Goal: Task Accomplishment & Management: Complete application form

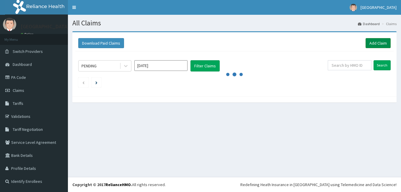
click at [381, 41] on link "Add Claim" at bounding box center [377, 43] width 25 height 10
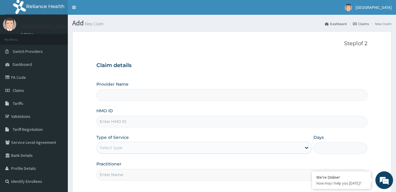
click at [173, 125] on input "HMO ID" at bounding box center [232, 122] width 271 height 12
type input "D"
type input "CALABAR WOMEN AND [GEOGRAPHIC_DATA]"
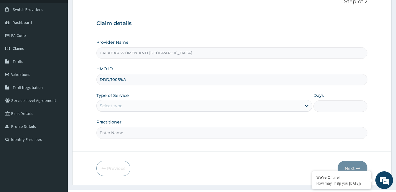
scroll to position [46, 0]
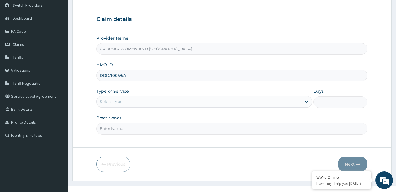
type input "DDD/10059/A"
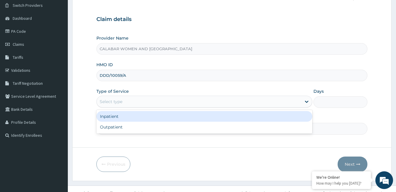
click at [178, 101] on div "Select type" at bounding box center [199, 101] width 205 height 9
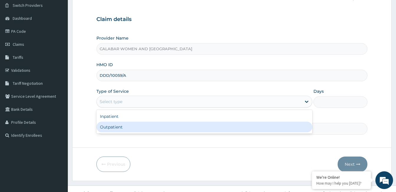
click at [167, 132] on div "Outpatient" at bounding box center [205, 127] width 216 height 11
type input "1"
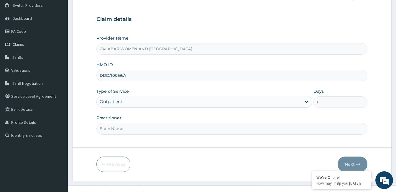
click at [165, 130] on input "Practitioner" at bounding box center [232, 129] width 271 height 12
type input "DR [PERSON_NAME]"
click at [350, 164] on button "Next" at bounding box center [353, 163] width 30 height 15
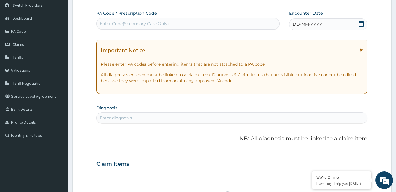
click at [362, 24] on icon at bounding box center [362, 24] width 6 height 6
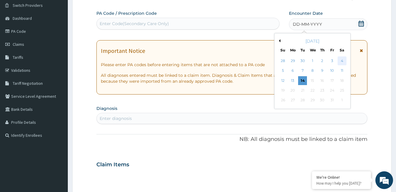
click at [341, 61] on div "4" at bounding box center [342, 60] width 9 height 9
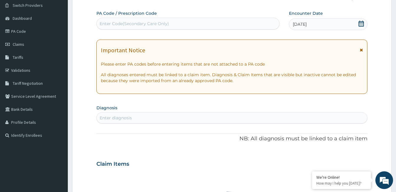
click at [219, 115] on div "Enter diagnosis" at bounding box center [232, 117] width 271 height 9
type input "[MEDICAL_DATA]"
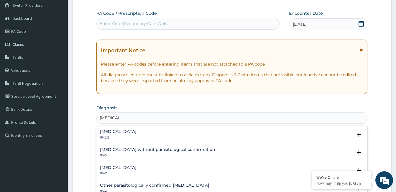
click at [162, 167] on div "[MEDICAL_DATA] 1F4Z" at bounding box center [232, 170] width 264 height 10
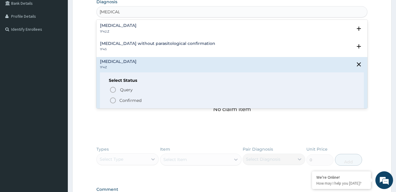
scroll to position [158, 0]
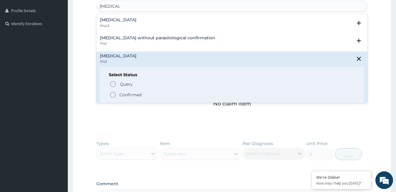
click at [146, 94] on span "Confirmed" at bounding box center [232, 94] width 246 height 7
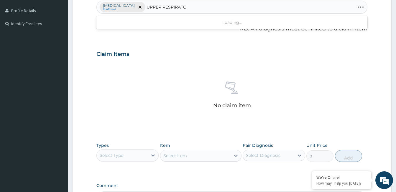
type input "UPPER RESPIRATORY"
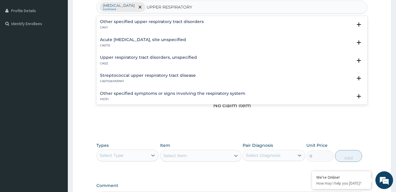
click at [140, 40] on h4 "Acute [MEDICAL_DATA], site unspecified" at bounding box center [143, 39] width 86 height 4
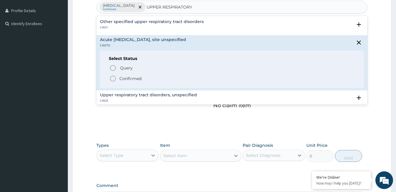
click at [131, 78] on p "Confirmed" at bounding box center [131, 79] width 22 height 6
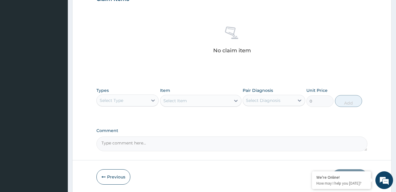
scroll to position [224, 0]
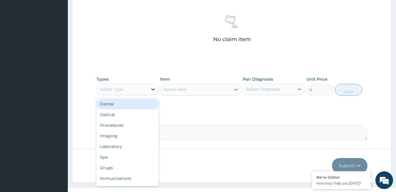
click at [153, 88] on icon at bounding box center [153, 89] width 6 height 6
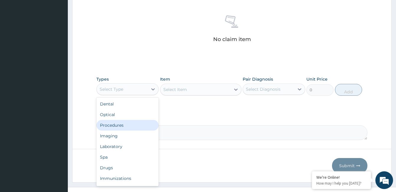
click at [135, 128] on div "Procedures" at bounding box center [128, 125] width 62 height 11
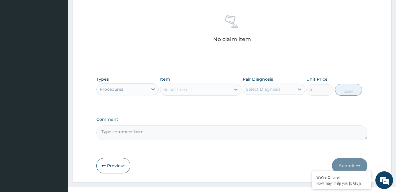
click at [209, 90] on div "Select Item" at bounding box center [196, 89] width 70 height 9
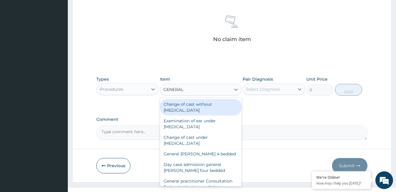
type input "GENERAL P"
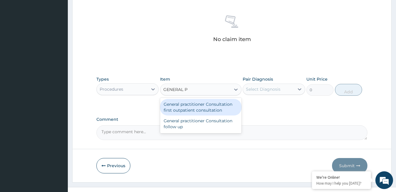
click at [211, 108] on div "General practitioner Consultation first outpatient consultation" at bounding box center [200, 107] width 81 height 17
type input "2400"
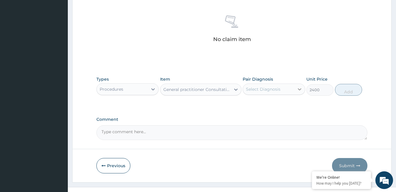
click at [300, 89] on icon at bounding box center [300, 89] width 4 height 2
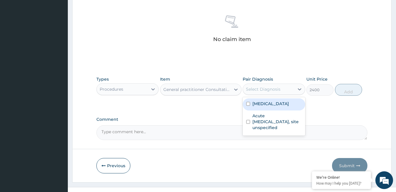
click at [268, 104] on label "[MEDICAL_DATA]" at bounding box center [271, 104] width 37 height 6
checkbox input "true"
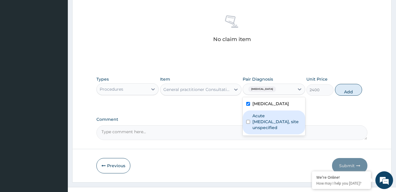
click at [268, 117] on label "Acute [MEDICAL_DATA], site unspecified" at bounding box center [277, 122] width 49 height 18
checkbox input "true"
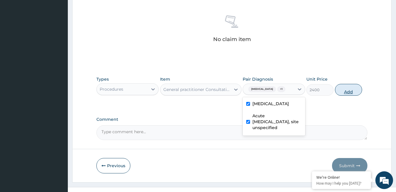
click at [349, 92] on button "Add" at bounding box center [348, 90] width 27 height 12
type input "0"
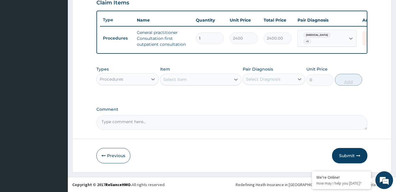
scroll to position [213, 0]
click at [143, 80] on div "Procedures" at bounding box center [122, 78] width 51 height 9
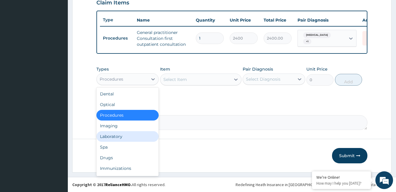
click at [123, 138] on div "Laboratory" at bounding box center [128, 136] width 62 height 11
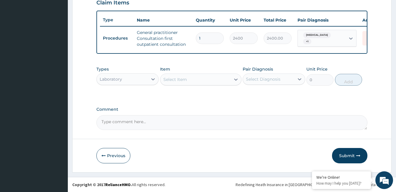
click at [209, 81] on div "Select Item" at bounding box center [196, 79] width 70 height 9
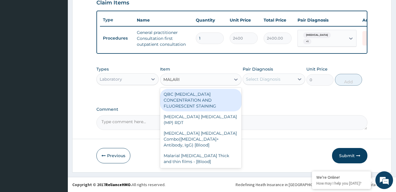
type input "[MEDICAL_DATA]"
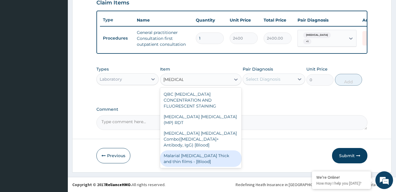
click at [207, 150] on div "Malarial [MEDICAL_DATA] Thick and thin films - [Blood]" at bounding box center [200, 158] width 81 height 17
type input "1500"
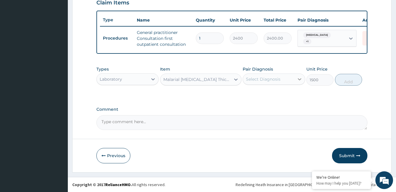
click at [300, 79] on icon at bounding box center [300, 79] width 6 height 6
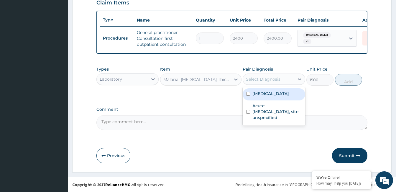
click at [282, 94] on label "[MEDICAL_DATA]" at bounding box center [271, 94] width 37 height 6
checkbox input "true"
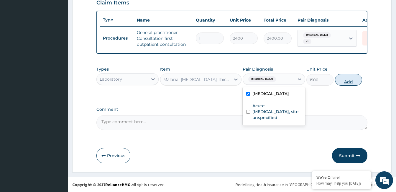
click at [350, 82] on button "Add" at bounding box center [348, 80] width 27 height 12
type input "0"
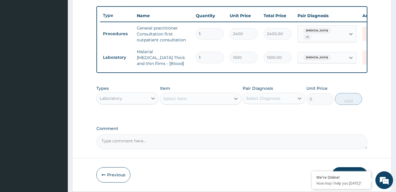
click at [189, 99] on div "Select Item" at bounding box center [196, 98] width 70 height 9
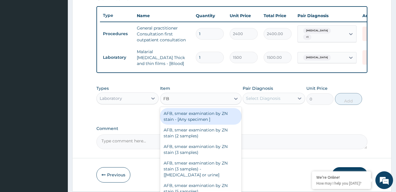
type input "FBC"
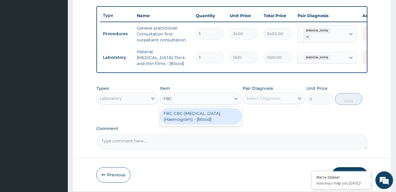
click at [190, 115] on div "FBC CBC-[MEDICAL_DATA] (Haemogram) - [Blood]" at bounding box center [200, 116] width 81 height 17
type input "3000"
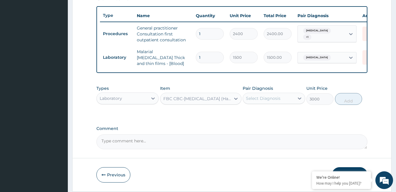
click at [278, 100] on div "Select Diagnosis" at bounding box center [263, 98] width 35 height 6
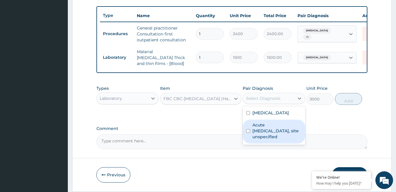
click at [265, 130] on label "Acute [MEDICAL_DATA], site unspecified" at bounding box center [277, 131] width 49 height 18
checkbox input "true"
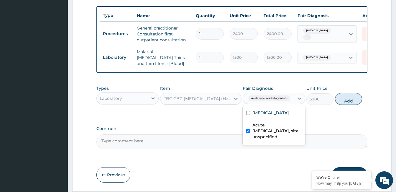
click at [350, 100] on button "Add" at bounding box center [348, 99] width 27 height 12
type input "0"
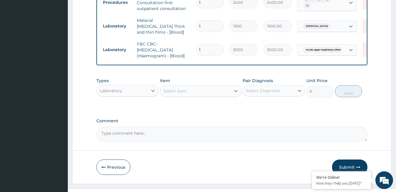
scroll to position [257, 0]
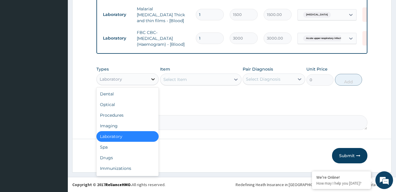
click at [151, 77] on icon at bounding box center [153, 79] width 6 height 6
click at [121, 159] on div "Drugs" at bounding box center [128, 157] width 62 height 11
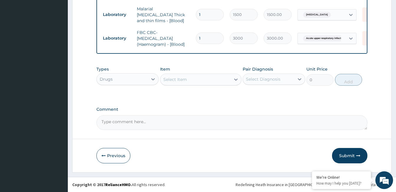
click at [209, 79] on div "Select Item" at bounding box center [196, 79] width 70 height 9
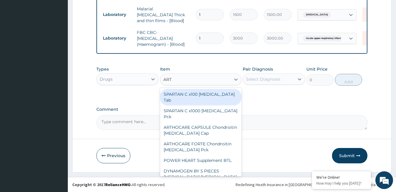
type input "ARTE"
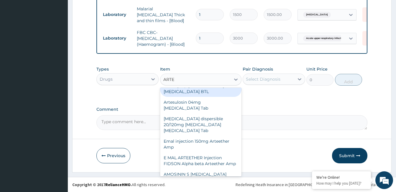
scroll to position [22, 0]
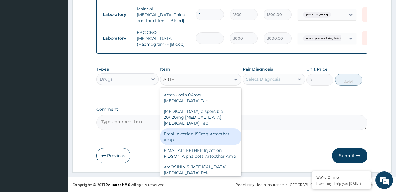
click at [215, 128] on div "Emal injection 150mg Arteether Amp" at bounding box center [200, 136] width 81 height 17
type input "730"
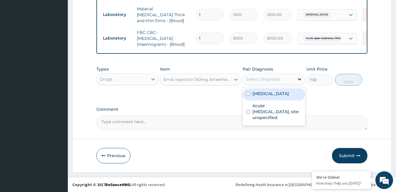
click at [299, 79] on icon at bounding box center [300, 79] width 6 height 6
click at [289, 93] on label "[MEDICAL_DATA]" at bounding box center [271, 94] width 37 height 6
checkbox input "true"
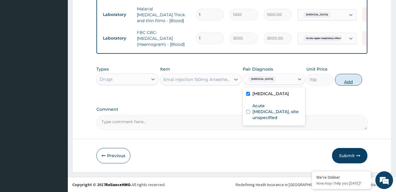
click at [351, 82] on button "Add" at bounding box center [348, 80] width 27 height 12
type input "0"
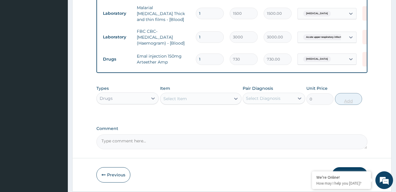
type input "0.00"
type input "3"
type input "2190.00"
type input "3"
click at [198, 98] on div "Select Item" at bounding box center [196, 98] width 70 height 9
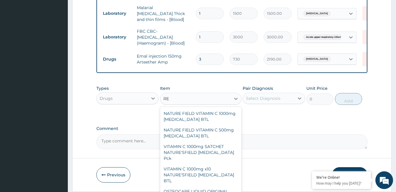
type input "R"
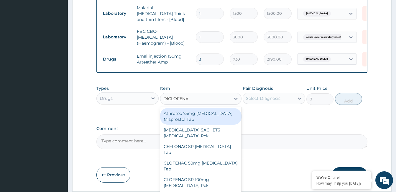
type input "[MEDICAL_DATA]"
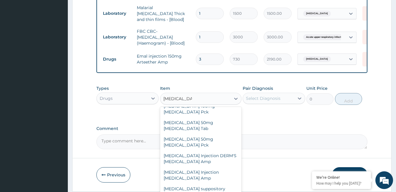
scroll to position [179, 0]
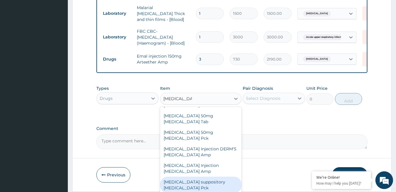
click at [209, 176] on div "[MEDICAL_DATA] suppository [MEDICAL_DATA] Pck" at bounding box center [200, 184] width 81 height 17
type input "2500"
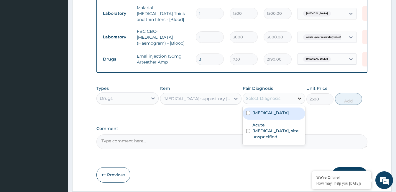
click at [299, 98] on icon at bounding box center [300, 98] width 6 height 6
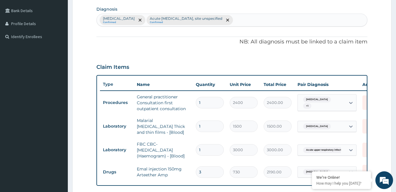
scroll to position [137, 0]
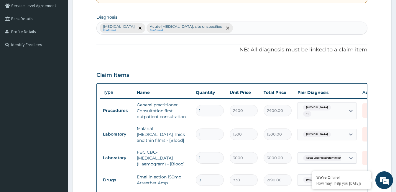
click at [272, 29] on div "[MEDICAL_DATA] Confirmed Acute [MEDICAL_DATA], site unspecified Confirmed" at bounding box center [232, 28] width 271 height 12
type input "PAIN"
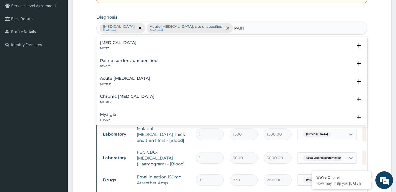
click at [161, 47] on div "[MEDICAL_DATA] MG3Z" at bounding box center [232, 45] width 264 height 10
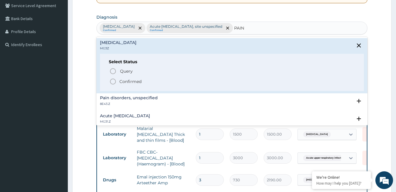
click at [153, 81] on span "Confirmed" at bounding box center [232, 81] width 246 height 7
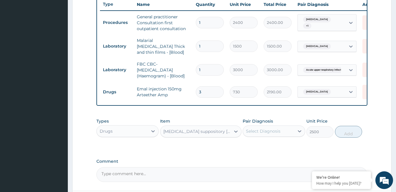
scroll to position [278, 0]
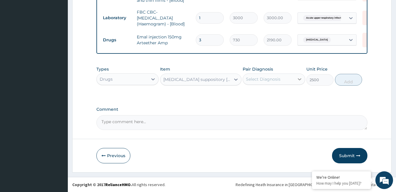
click at [299, 79] on icon at bounding box center [300, 79] width 6 height 6
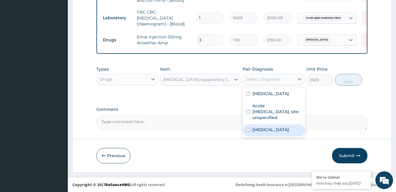
click at [275, 129] on label "[MEDICAL_DATA]" at bounding box center [271, 130] width 37 height 6
checkbox input "true"
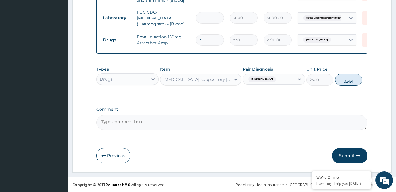
click at [351, 81] on button "Add" at bounding box center [348, 80] width 27 height 12
type input "0"
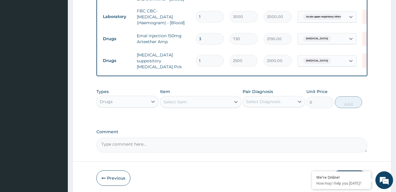
click at [193, 100] on div "Select Item" at bounding box center [196, 101] width 70 height 9
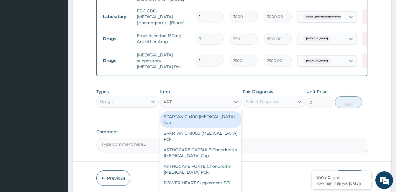
type input "ARTE"
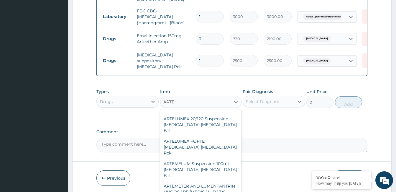
scroll to position [369, 0]
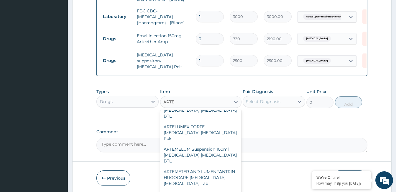
type input "350"
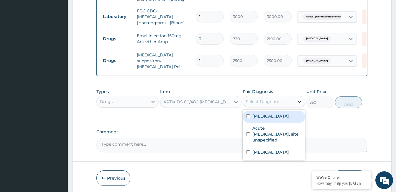
click at [299, 99] on icon at bounding box center [300, 102] width 6 height 6
click at [277, 115] on label "[MEDICAL_DATA]" at bounding box center [271, 116] width 37 height 6
checkbox input "true"
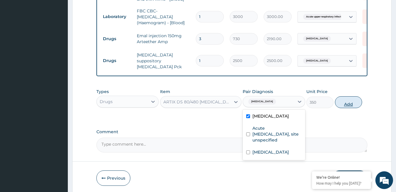
click at [350, 102] on button "Add" at bounding box center [348, 102] width 27 height 12
type input "0"
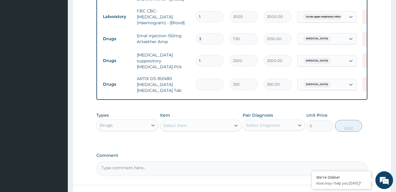
type input "0.00"
type input "6"
type input "2100.00"
type input "6"
click at [204, 123] on div "Select Item" at bounding box center [196, 125] width 70 height 9
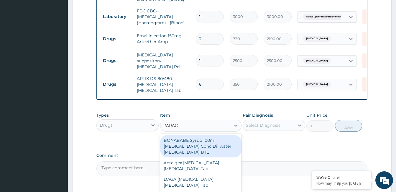
type input "PARACE"
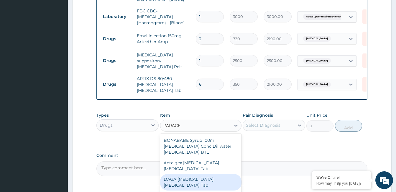
click at [193, 177] on div "DAGA [MEDICAL_DATA] [MEDICAL_DATA] Tab" at bounding box center [200, 182] width 81 height 17
type input "20"
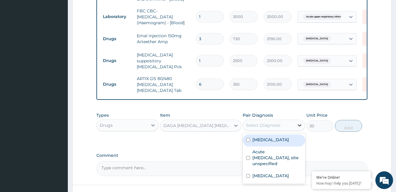
click at [298, 123] on icon at bounding box center [300, 125] width 6 height 6
click at [277, 137] on label "[MEDICAL_DATA]" at bounding box center [271, 140] width 37 height 6
checkbox input "true"
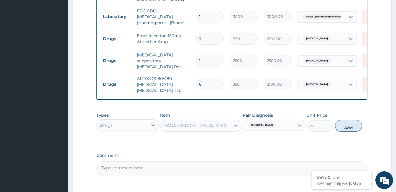
click at [347, 123] on button "Add" at bounding box center [348, 126] width 27 height 12
type input "0"
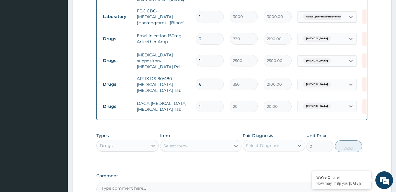
type input "18"
type input "360.00"
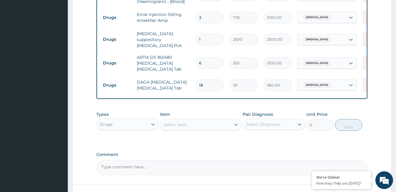
scroll to position [303, 0]
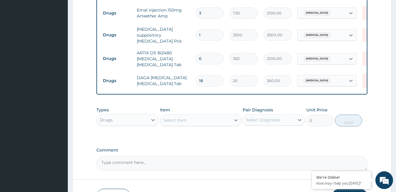
type input "18"
click at [194, 118] on div "Select Item" at bounding box center [196, 119] width 70 height 9
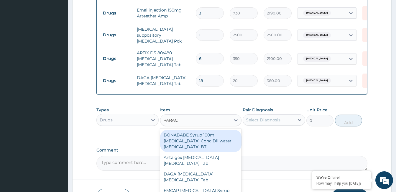
type input "PARACE"
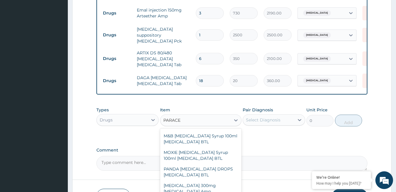
scroll to position [172, 0]
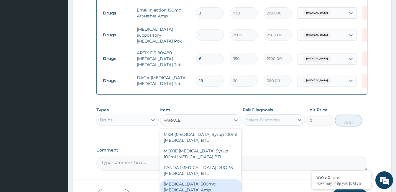
click at [216, 185] on div "[MEDICAL_DATA] 300mg [MEDICAL_DATA] Amp" at bounding box center [200, 187] width 81 height 17
type input "200"
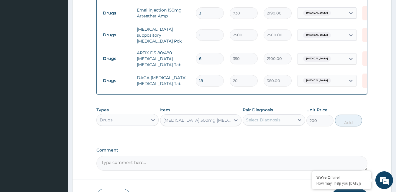
click at [275, 117] on div "Select Diagnosis" at bounding box center [263, 120] width 35 height 6
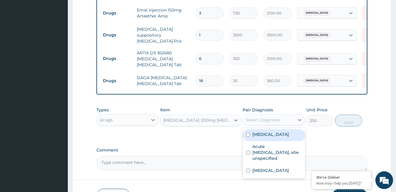
click at [272, 135] on label "[MEDICAL_DATA]" at bounding box center [271, 134] width 37 height 6
checkbox input "true"
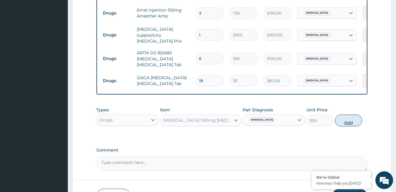
click at [350, 121] on button "Add" at bounding box center [348, 121] width 27 height 12
type input "0"
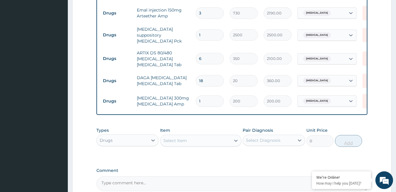
type input "0.00"
type input "3"
type input "600.00"
type input "3"
click at [200, 138] on div "Select Item" at bounding box center [196, 140] width 70 height 9
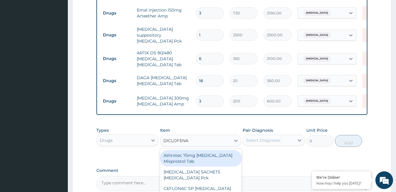
type input "[MEDICAL_DATA]"
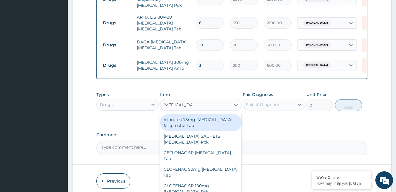
scroll to position [340, 0]
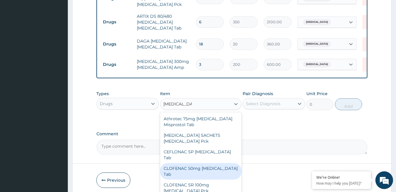
click at [214, 163] on div "CLOFENAC 50mg [MEDICAL_DATA] Tab" at bounding box center [200, 171] width 81 height 17
type input "32"
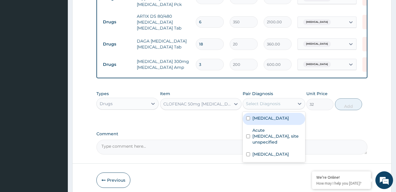
click at [264, 102] on div "Select Diagnosis" at bounding box center [263, 104] width 35 height 6
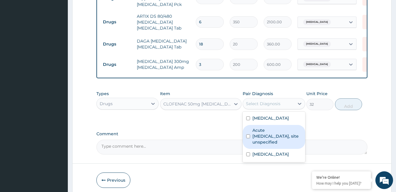
click at [265, 135] on label "Acute [MEDICAL_DATA], site unspecified" at bounding box center [277, 136] width 49 height 18
checkbox input "true"
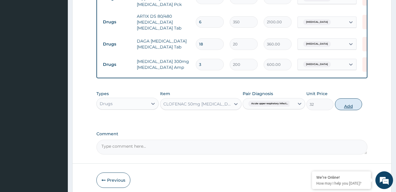
click at [348, 104] on button "Add" at bounding box center [348, 104] width 27 height 12
type input "0"
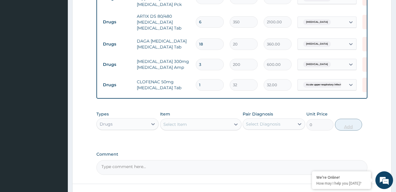
type input "10"
type input "320.00"
type input "10"
click at [203, 122] on div "Select Item" at bounding box center [196, 124] width 70 height 9
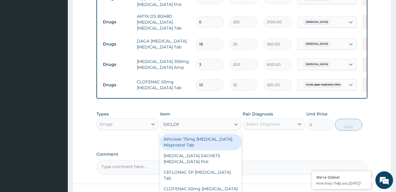
type input "DICLOFE"
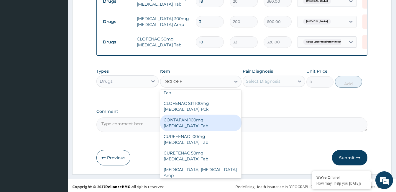
scroll to position [71, 0]
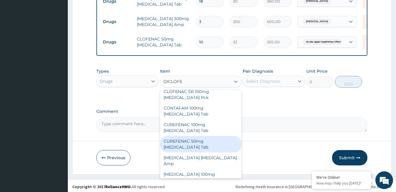
click at [218, 136] on div "CUREFENAC 50mg [MEDICAL_DATA] Tab" at bounding box center [200, 144] width 81 height 17
type input "40"
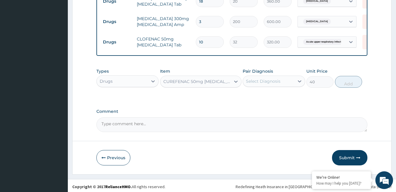
click at [267, 80] on div "Select Diagnosis" at bounding box center [263, 81] width 35 height 6
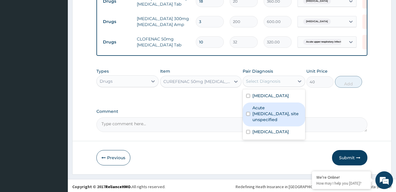
click at [265, 107] on label "Acute [MEDICAL_DATA], site unspecified" at bounding box center [277, 114] width 49 height 18
checkbox input "true"
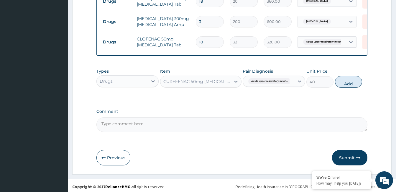
click at [349, 81] on button "Add" at bounding box center [348, 82] width 27 height 12
type input "0"
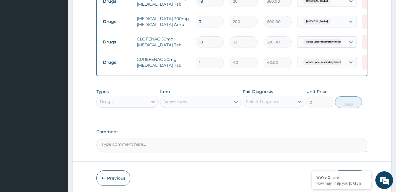
type input "10"
type input "400.00"
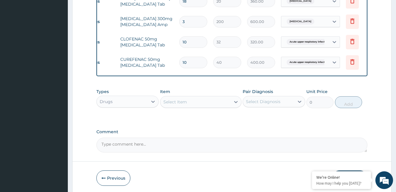
scroll to position [0, 25]
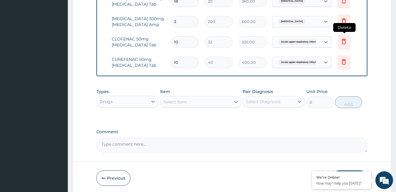
type input "10"
click at [344, 38] on icon at bounding box center [344, 41] width 7 height 7
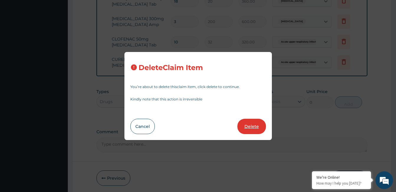
click at [257, 129] on button "Delete" at bounding box center [252, 126] width 29 height 15
type input "40"
type input "400.00"
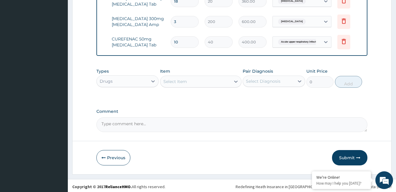
click at [199, 78] on div "Select Item" at bounding box center [196, 81] width 70 height 9
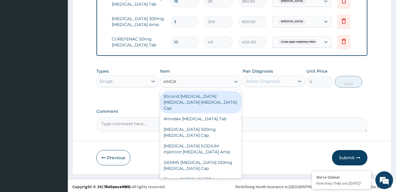
type input "AMOXI"
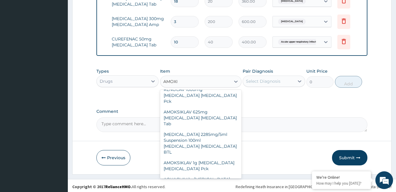
scroll to position [425, 0]
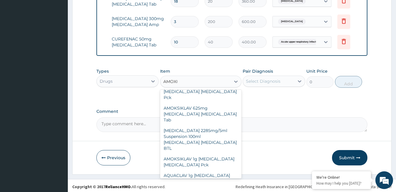
type input "1300"
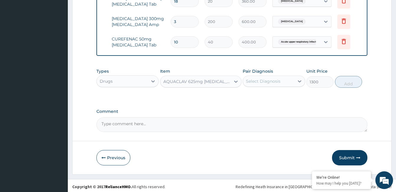
click at [263, 78] on div "Select Diagnosis" at bounding box center [263, 81] width 35 height 6
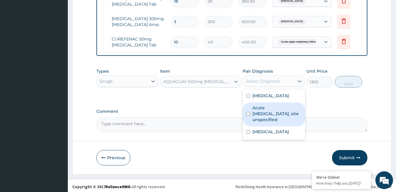
click at [264, 111] on label "Acute [MEDICAL_DATA], site unspecified" at bounding box center [277, 114] width 49 height 18
checkbox input "true"
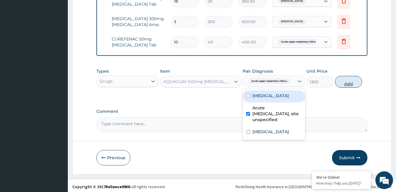
click at [348, 81] on button "Add" at bounding box center [348, 82] width 27 height 12
type input "0"
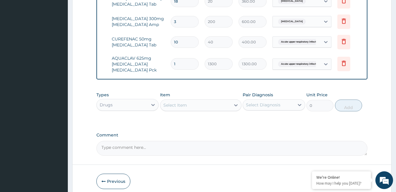
type input "0.00"
type input "6"
type input "7800.00"
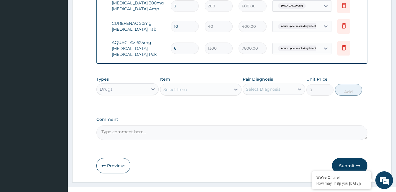
scroll to position [406, 0]
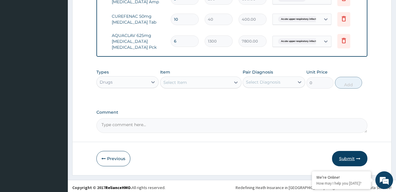
type input "6"
click at [345, 156] on button "Submit" at bounding box center [349, 158] width 35 height 15
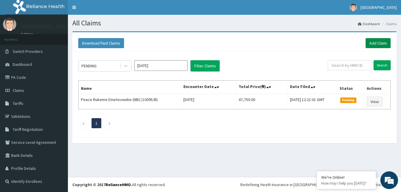
click at [378, 42] on link "Add Claim" at bounding box center [377, 43] width 25 height 10
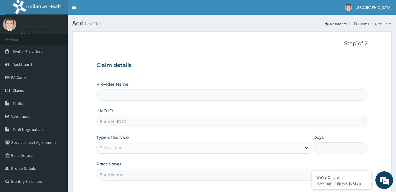
click at [158, 122] on input "HMO ID" at bounding box center [232, 122] width 271 height 12
type input "DDD"
type input "CALABAR WOMEN AND [GEOGRAPHIC_DATA]"
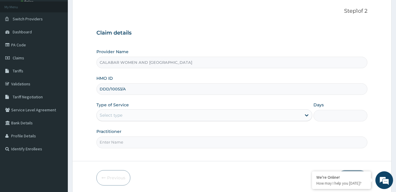
scroll to position [50, 0]
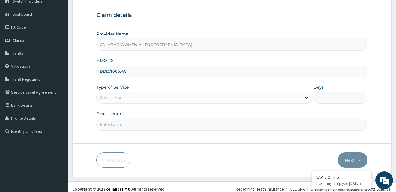
type input "DDD/10053/A"
click at [200, 95] on div "Select type" at bounding box center [199, 97] width 205 height 9
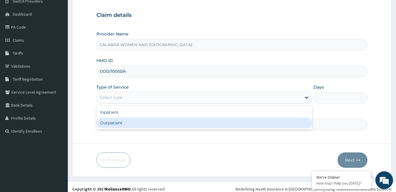
click at [192, 123] on div "Outpatient" at bounding box center [205, 122] width 216 height 11
type input "1"
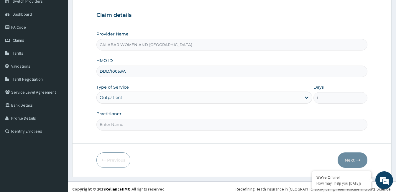
click at [190, 127] on input "Practitioner" at bounding box center [232, 125] width 271 height 12
type input "DR TOLU"
click at [348, 159] on button "Next" at bounding box center [353, 159] width 30 height 15
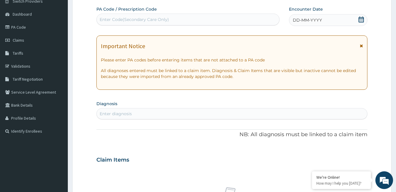
click at [362, 20] on icon at bounding box center [362, 20] width 6 height 6
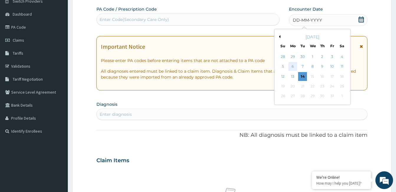
click at [293, 66] on div "6" at bounding box center [293, 66] width 9 height 9
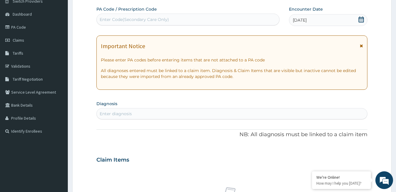
click at [213, 115] on div "Enter diagnosis" at bounding box center [232, 113] width 271 height 9
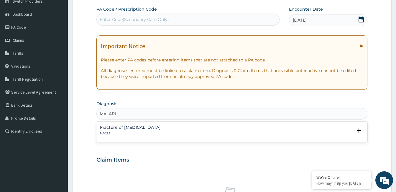
type input "[MEDICAL_DATA]"
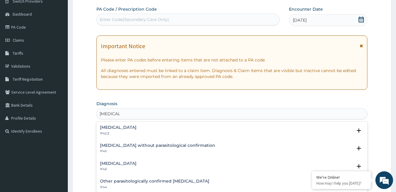
click at [154, 164] on div "[MEDICAL_DATA] 1F4Z" at bounding box center [232, 166] width 264 height 10
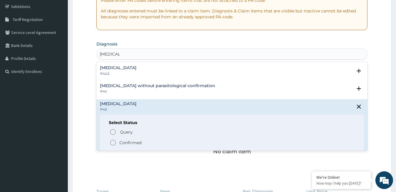
scroll to position [115, 0]
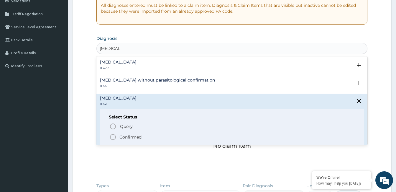
click at [148, 138] on span "Confirmed" at bounding box center [232, 136] width 246 height 7
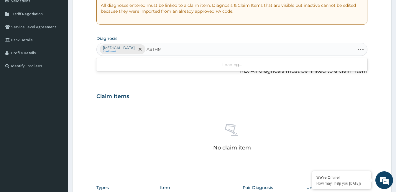
type input "ASTHMA"
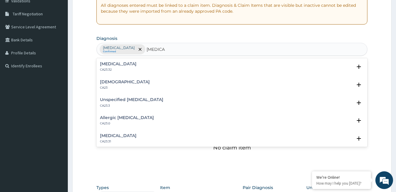
click at [112, 79] on div "Asthma CA23 Select Status Query Query covers suspected (?), Keep in view (kiv),…" at bounding box center [232, 86] width 271 height 18
click at [112, 85] on div "Asthma CA23" at bounding box center [125, 85] width 50 height 10
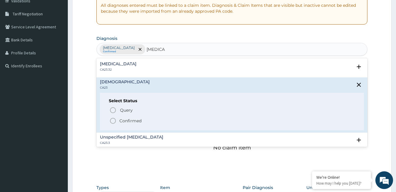
click at [114, 119] on icon "status option filled" at bounding box center [112, 120] width 7 height 7
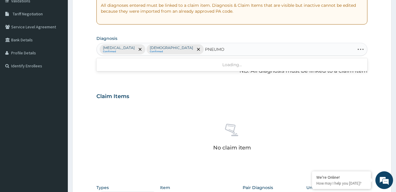
type input "PNEUMON"
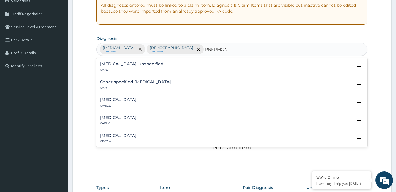
click at [141, 65] on h4 "Pneumonitis, unspecified" at bounding box center [132, 64] width 64 height 4
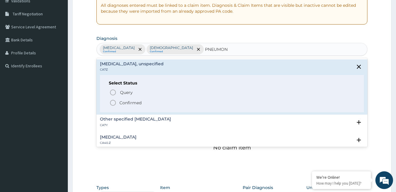
click at [122, 102] on p "Confirmed" at bounding box center [131, 103] width 22 height 6
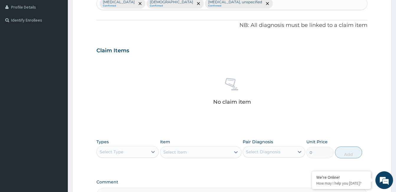
scroll to position [197, 0]
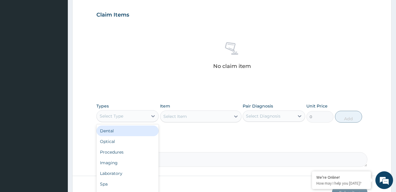
click at [120, 115] on div "Select Type" at bounding box center [112, 116] width 24 height 6
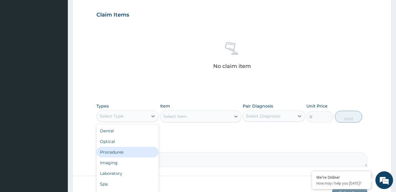
click at [117, 153] on div "Procedures" at bounding box center [128, 152] width 62 height 11
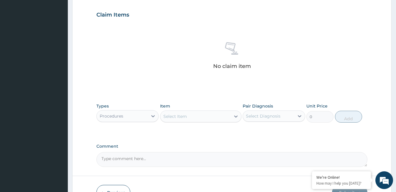
click at [201, 116] on div "Select Item" at bounding box center [196, 116] width 70 height 9
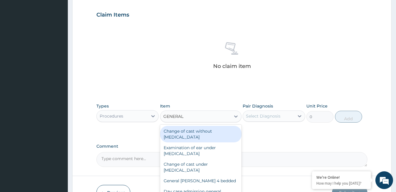
type input "GENERAL P"
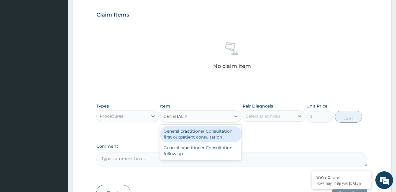
click at [198, 137] on div "General practitioner Consultation first outpatient consultation" at bounding box center [200, 134] width 81 height 17
type input "2400"
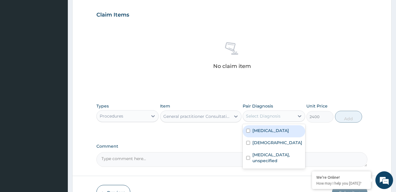
click at [273, 112] on div "Select Diagnosis" at bounding box center [268, 115] width 51 height 9
click at [268, 132] on label "[MEDICAL_DATA]" at bounding box center [271, 130] width 37 height 6
checkbox input "true"
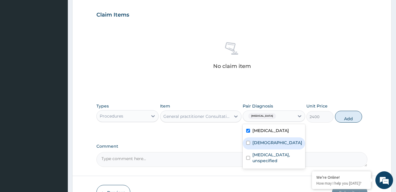
click at [264, 142] on label "Asthma" at bounding box center [278, 143] width 50 height 6
checkbox input "true"
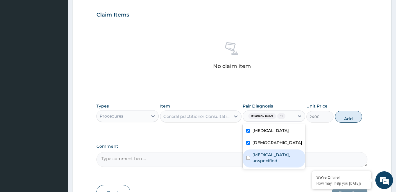
click at [264, 158] on label "Pneumonitis, unspecified" at bounding box center [277, 158] width 49 height 12
checkbox input "true"
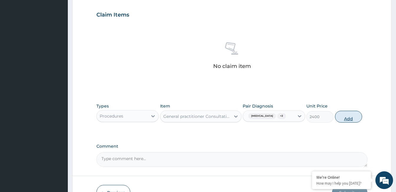
click at [347, 115] on button "Add" at bounding box center [348, 117] width 27 height 12
type input "0"
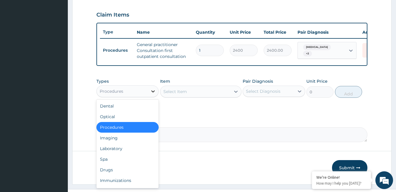
click at [153, 94] on icon at bounding box center [153, 91] width 6 height 6
click at [196, 96] on div "Select Item" at bounding box center [196, 91] width 70 height 9
click at [136, 95] on div "Procedures" at bounding box center [122, 90] width 51 height 9
click at [118, 153] on div "Laboratory" at bounding box center [128, 148] width 62 height 11
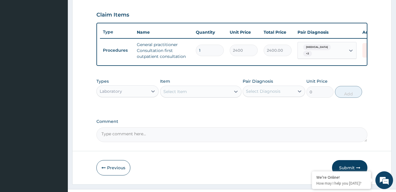
click at [208, 96] on div "Select Item" at bounding box center [196, 91] width 70 height 9
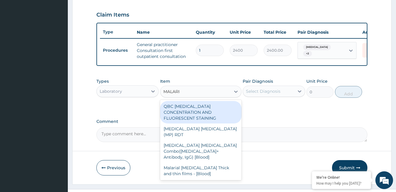
type input "[MEDICAL_DATA]"
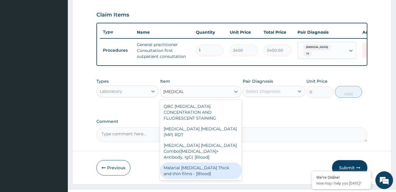
click at [201, 162] on div "Malarial [MEDICAL_DATA] Thick and thin films - [Blood]" at bounding box center [200, 170] width 81 height 17
type input "1500"
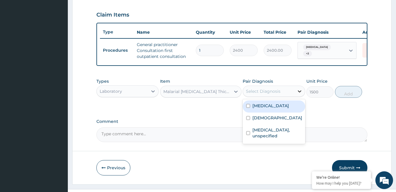
click at [299, 94] on icon at bounding box center [300, 91] width 6 height 6
click at [282, 109] on label "[MEDICAL_DATA]" at bounding box center [271, 106] width 37 height 6
checkbox input "true"
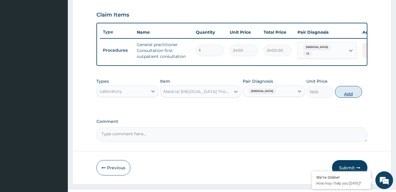
click at [349, 97] on button "Add" at bounding box center [348, 92] width 27 height 12
type input "0"
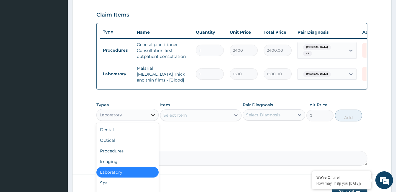
click at [154, 116] on icon at bounding box center [154, 115] width 4 height 2
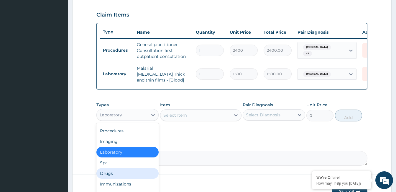
click at [136, 176] on div "Drugs" at bounding box center [128, 173] width 62 height 11
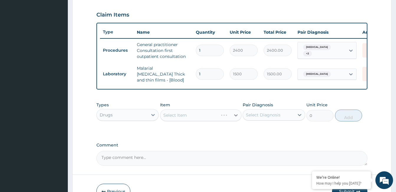
click at [223, 101] on div "Types Drugs Item Select Item Pair Diagnosis Select Diagnosis Unit Price 0 Add" at bounding box center [232, 111] width 271 height 25
click at [203, 118] on div "Select Item" at bounding box center [196, 114] width 70 height 9
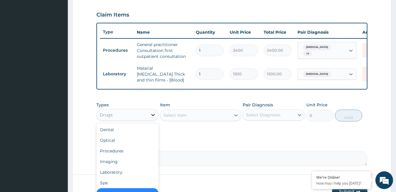
click at [154, 116] on icon at bounding box center [153, 115] width 6 height 6
click at [141, 150] on div "Procedures" at bounding box center [128, 150] width 62 height 11
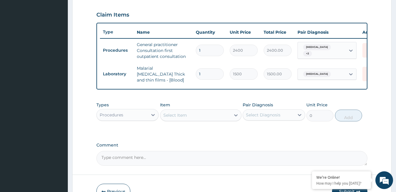
click at [213, 118] on div "Select Item" at bounding box center [196, 114] width 70 height 9
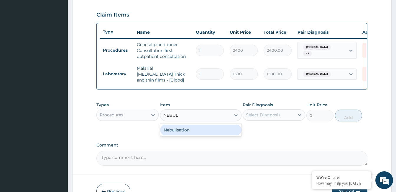
type input "NEBULI"
click at [213, 133] on div "Nebulisation" at bounding box center [200, 130] width 81 height 11
type input "5000"
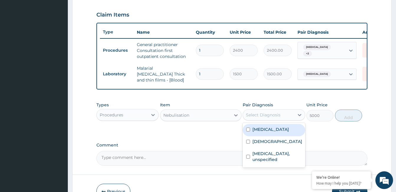
click at [282, 115] on div "Select Diagnosis" at bounding box center [268, 114] width 51 height 9
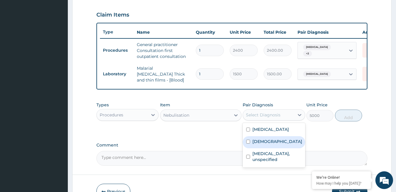
click at [269, 142] on label "Asthma" at bounding box center [278, 141] width 50 height 6
checkbox input "true"
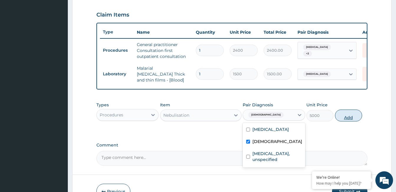
click at [348, 118] on button "Add" at bounding box center [348, 115] width 27 height 12
type input "0"
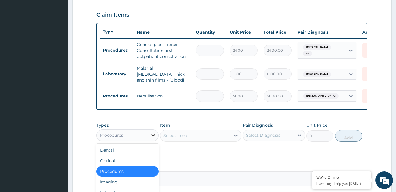
click at [153, 136] on icon at bounding box center [154, 135] width 4 height 2
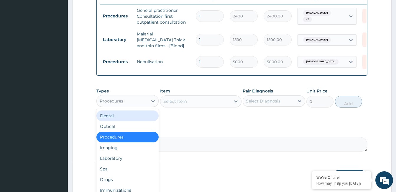
scroll to position [254, 0]
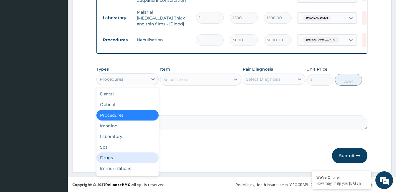
click at [121, 157] on div "Drugs" at bounding box center [128, 157] width 62 height 11
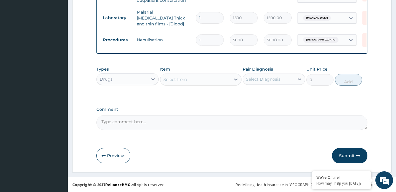
click at [212, 79] on div "Select Item" at bounding box center [196, 79] width 70 height 9
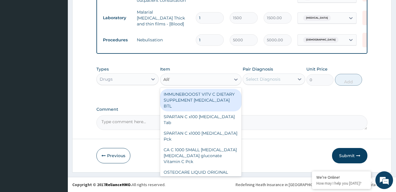
type input "ARTE"
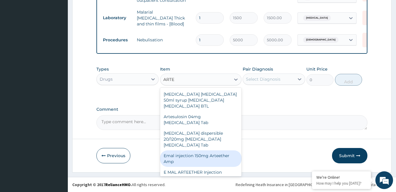
click at [211, 155] on div "Emal injection 150mg Arteether Amp" at bounding box center [200, 158] width 81 height 17
type input "730"
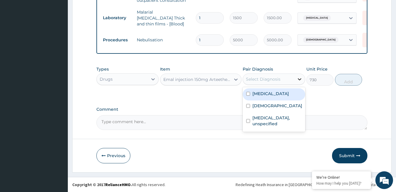
click at [298, 76] on icon at bounding box center [300, 79] width 6 height 6
click at [279, 91] on label "[MEDICAL_DATA]" at bounding box center [271, 94] width 37 height 6
checkbox input "true"
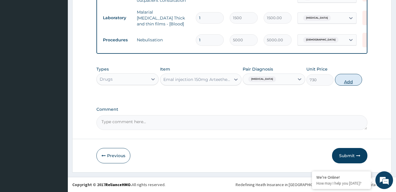
click at [354, 79] on button "Add" at bounding box center [348, 80] width 27 height 12
type input "0"
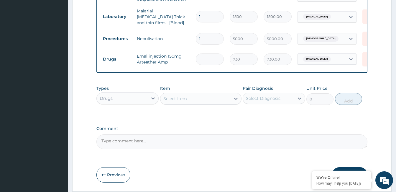
type input "0.00"
type input "3"
type input "2190.00"
type input "3"
click at [191, 102] on div "Select Item" at bounding box center [196, 98] width 70 height 9
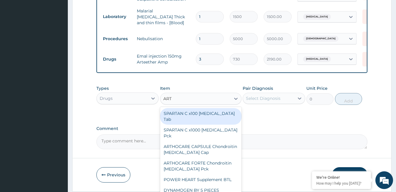
type input "ARTE"
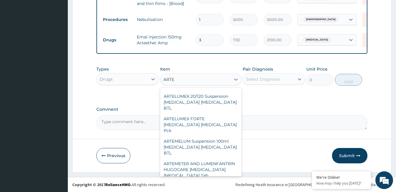
scroll to position [362, 0]
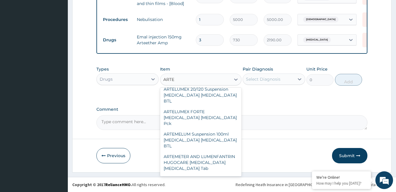
type input "350"
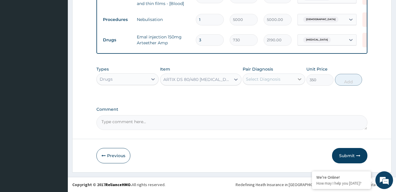
click at [299, 79] on icon at bounding box center [300, 79] width 4 height 2
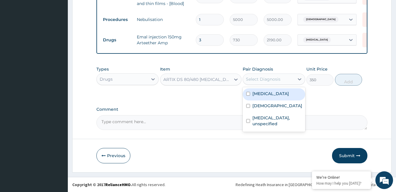
click at [287, 96] on label "[MEDICAL_DATA]" at bounding box center [271, 94] width 37 height 6
checkbox input "true"
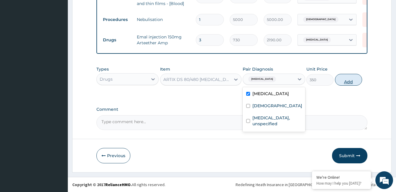
click at [347, 83] on button "Add" at bounding box center [348, 80] width 27 height 12
type input "0"
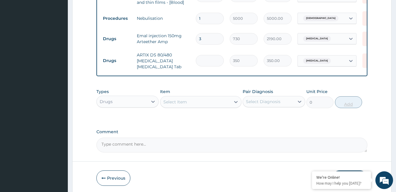
type input "0.00"
type input "6"
type input "2100.00"
type input "6"
click at [211, 99] on div "Select Item" at bounding box center [196, 101] width 70 height 9
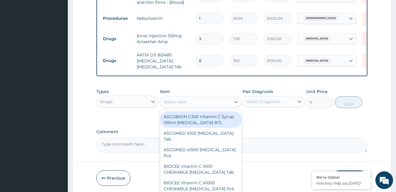
type input "M"
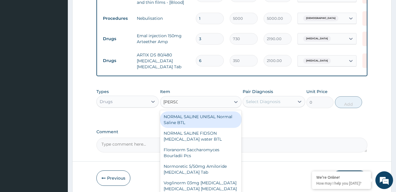
type input "NORMAL"
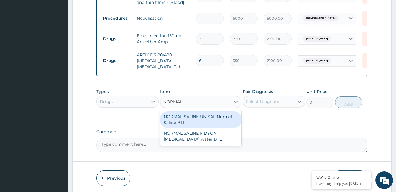
click at [203, 125] on div "NORMAL SALINE UNISAL Normal Saline BTL" at bounding box center [200, 119] width 81 height 17
type input "580"
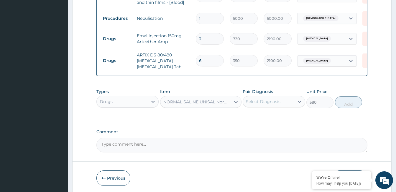
click at [207, 102] on div "NORMAL SALINE UNISAL Normal Saline BTL" at bounding box center [198, 102] width 68 height 6
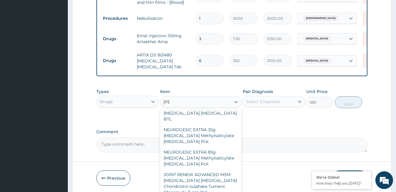
scroll to position [185, 0]
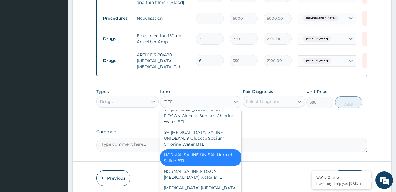
type input "SALB"
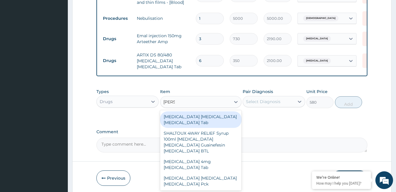
scroll to position [0, 0]
click at [209, 120] on div "[MEDICAL_DATA] [MEDICAL_DATA] [MEDICAL_DATA] Tab" at bounding box center [200, 119] width 81 height 17
type input "1600"
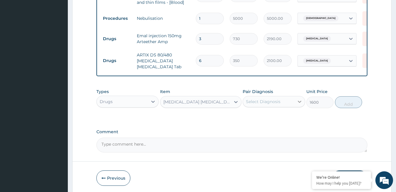
click at [299, 102] on icon at bounding box center [300, 102] width 6 height 6
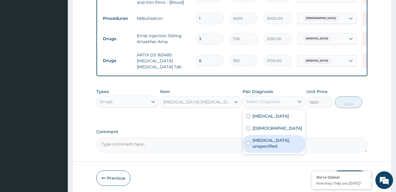
click at [268, 142] on label "Pneumonitis, unspecified" at bounding box center [277, 143] width 49 height 12
checkbox input "true"
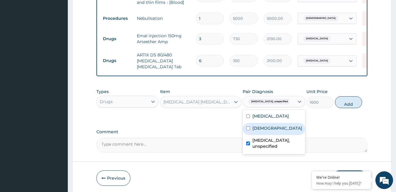
click at [284, 128] on div "Asthma" at bounding box center [274, 129] width 62 height 12
checkbox input "true"
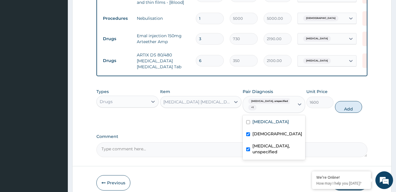
click at [248, 150] on input "checkbox" at bounding box center [248, 149] width 4 height 4
checkbox input "false"
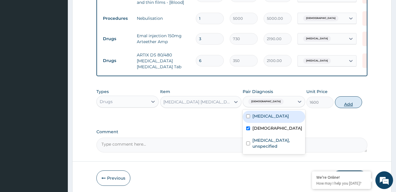
click at [350, 104] on button "Add" at bounding box center [348, 102] width 27 height 12
type input "0"
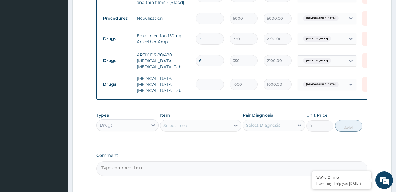
click at [189, 123] on div "Select Item" at bounding box center [196, 125] width 70 height 9
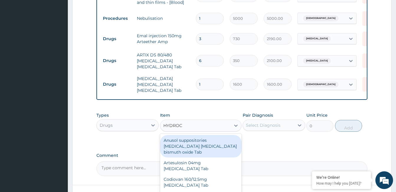
type input "HYDROCO"
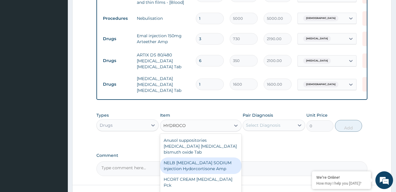
click at [183, 169] on div "NELB [MEDICAL_DATA] SODIUM Injection Hydorcortisone Amp" at bounding box center [200, 165] width 81 height 17
type input "300"
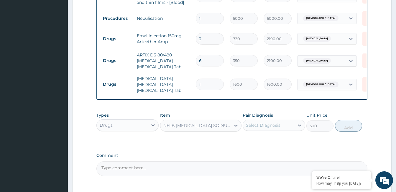
click at [206, 122] on div "NELB [MEDICAL_DATA] SODIUM Injection Hydorcortisone Amp" at bounding box center [198, 125] width 68 height 6
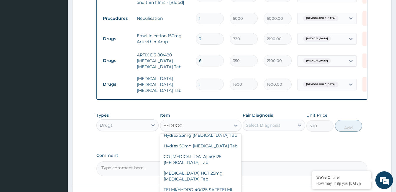
scroll to position [37, 0]
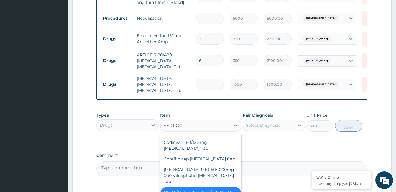
type input "HYDROCO"
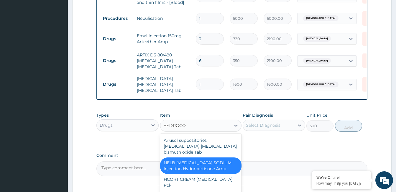
scroll to position [318, 0]
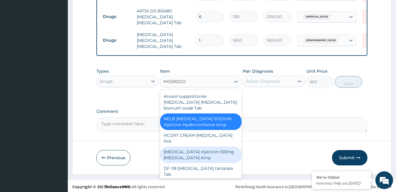
click at [200, 156] on div "[MEDICAL_DATA] Injection 100mg [MEDICAL_DATA] Amp" at bounding box center [200, 154] width 81 height 17
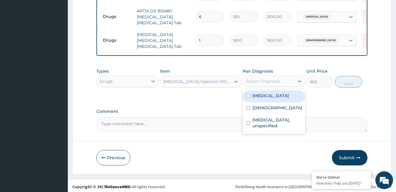
click at [268, 80] on div "Select Diagnosis" at bounding box center [263, 81] width 35 height 6
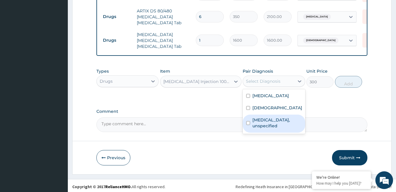
click at [256, 120] on label "Pneumonitis, unspecified" at bounding box center [277, 123] width 49 height 12
checkbox input "true"
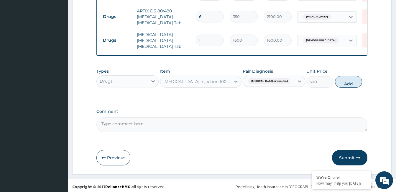
click at [347, 83] on button "Add" at bounding box center [348, 82] width 27 height 12
type input "0"
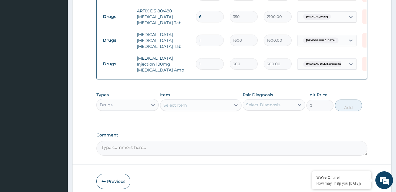
click at [202, 58] on input "1" at bounding box center [210, 64] width 28 height 12
type input "0.00"
type input "3"
type input "900.00"
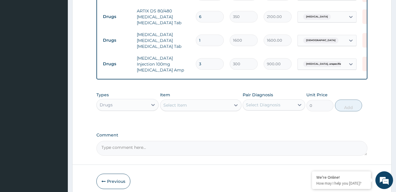
type input "0.00"
type input "2"
type input "600.00"
type input "2"
click at [186, 104] on div "Select Item" at bounding box center [176, 105] width 24 height 6
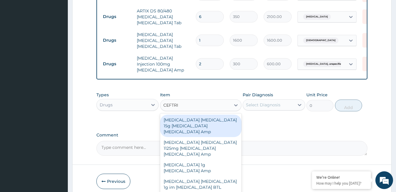
type input "CEFTRIA"
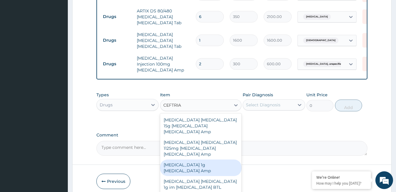
click at [199, 159] on div "[MEDICAL_DATA] 1g [MEDICAL_DATA] Amp" at bounding box center [200, 167] width 81 height 17
type input "500"
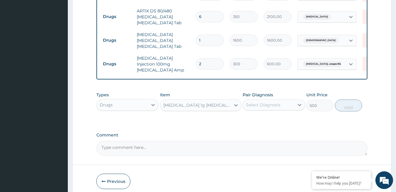
click at [220, 103] on div "[MEDICAL_DATA] 1g [MEDICAL_DATA] Amp" at bounding box center [198, 105] width 68 height 6
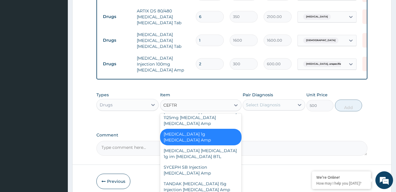
scroll to position [20, 0]
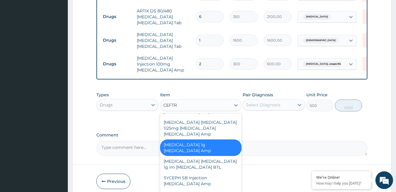
type input "CEFTRI"
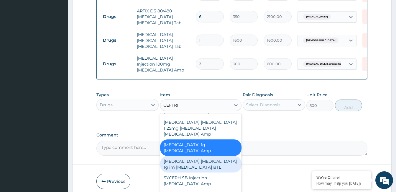
click at [205, 156] on div "[MEDICAL_DATA] [MEDICAL_DATA] 1g im [MEDICAL_DATA] BTL" at bounding box center [200, 164] width 81 height 17
type input "4300"
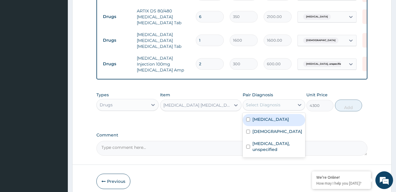
click at [294, 102] on div "Select Diagnosis" at bounding box center [268, 104] width 51 height 9
click at [282, 120] on label "[MEDICAL_DATA]" at bounding box center [271, 119] width 37 height 6
checkbox input "true"
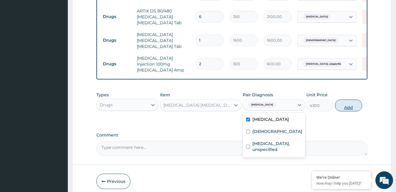
click at [350, 107] on button "Add" at bounding box center [348, 105] width 27 height 12
type input "0"
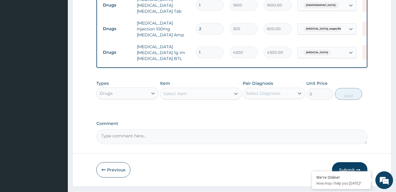
scroll to position [366, 0]
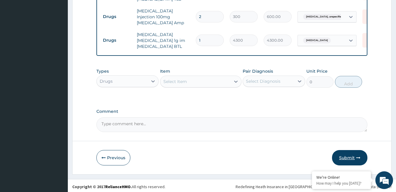
click at [348, 155] on button "Submit" at bounding box center [349, 157] width 35 height 15
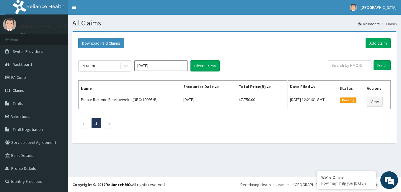
click at [348, 156] on div "All Claims Dashboard Claims Download Paid Claims Add Claim × Note you can only …" at bounding box center [234, 96] width 333 height 162
click at [18, 78] on link "PA Code" at bounding box center [34, 77] width 68 height 13
